Goal: Task Accomplishment & Management: Manage account settings

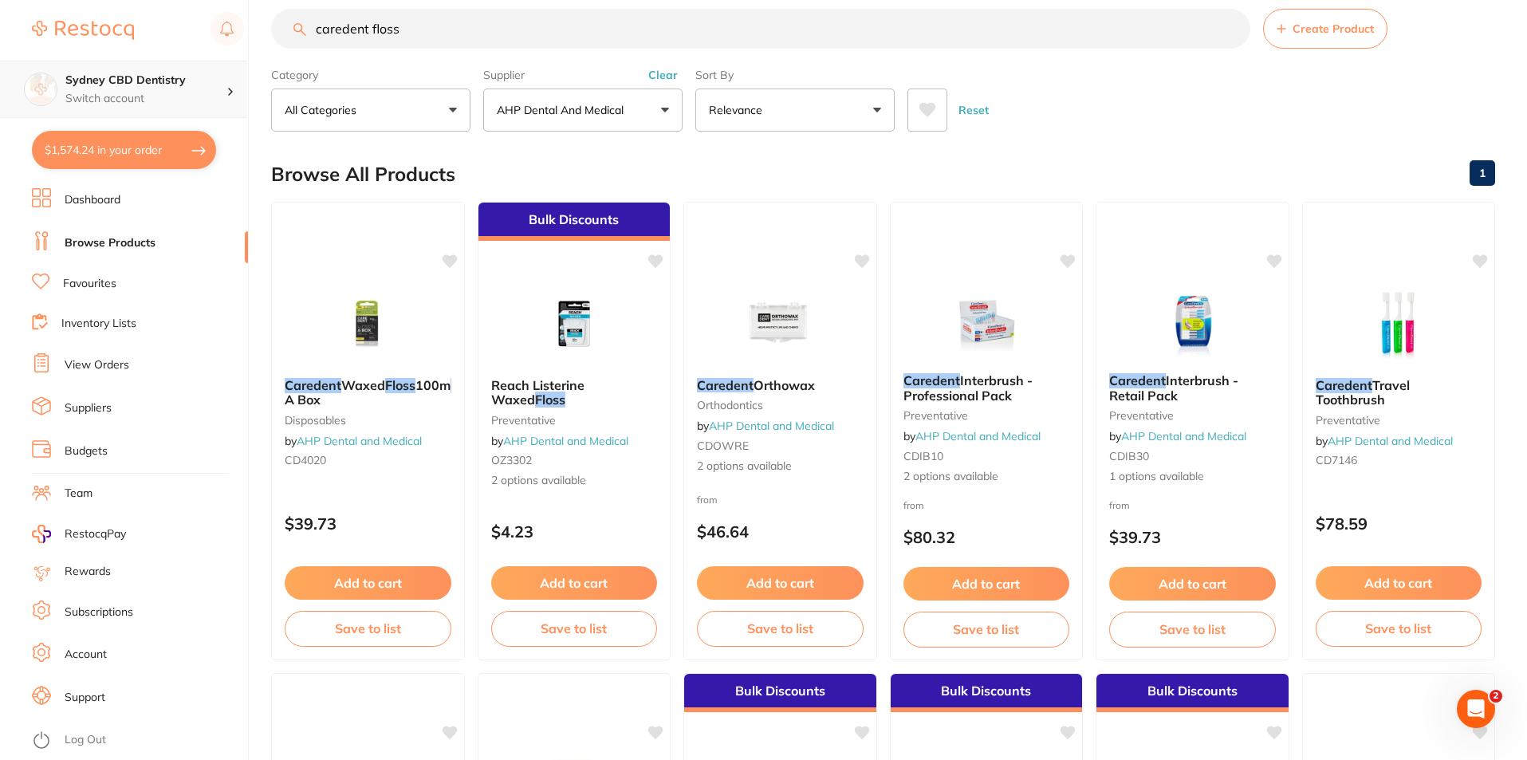
click at [117, 91] on p "Switch account" at bounding box center [145, 99] width 161 height 16
click at [154, 150] on div "Sydney CBD Dentistry" at bounding box center [123, 138] width 223 height 56
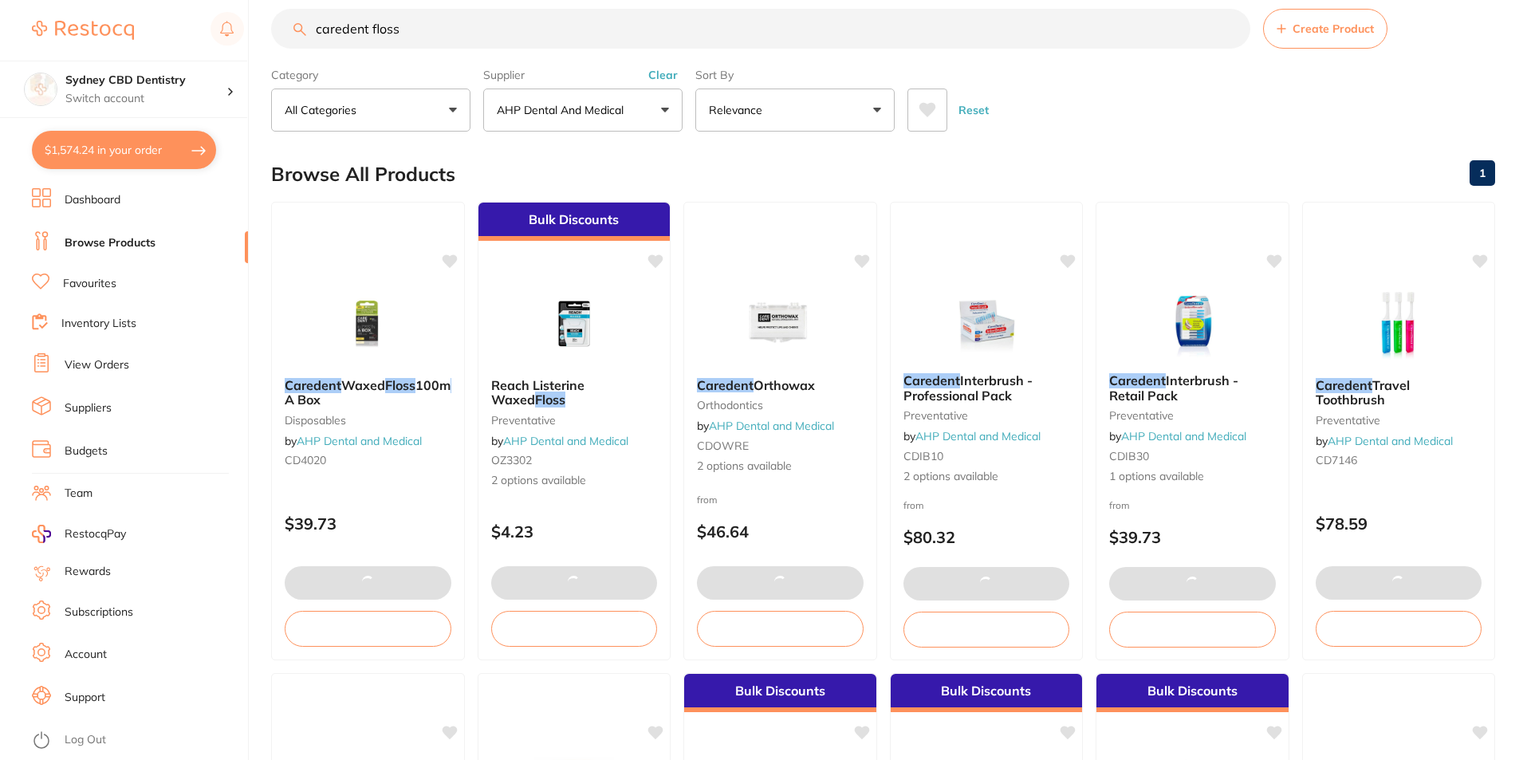
drag, startPoint x: 170, startPoint y: 223, endPoint x: 190, endPoint y: 168, distance: 58.5
click at [170, 223] on ul "Dashboard Browse Products Favourites Inventory Lists View Orders Suppliers Budg…" at bounding box center [140, 474] width 216 height 572
